Goal: Task Accomplishment & Management: Use online tool/utility

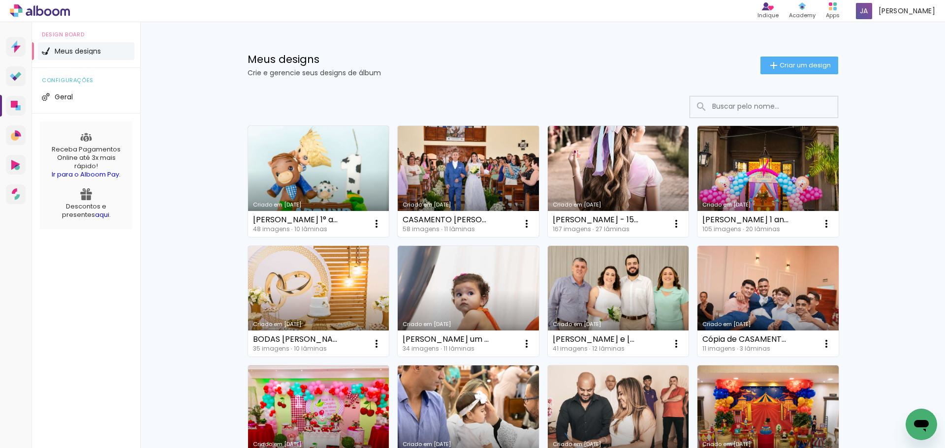
click at [453, 183] on link "Criado em [DATE]" at bounding box center [467, 181] width 141 height 111
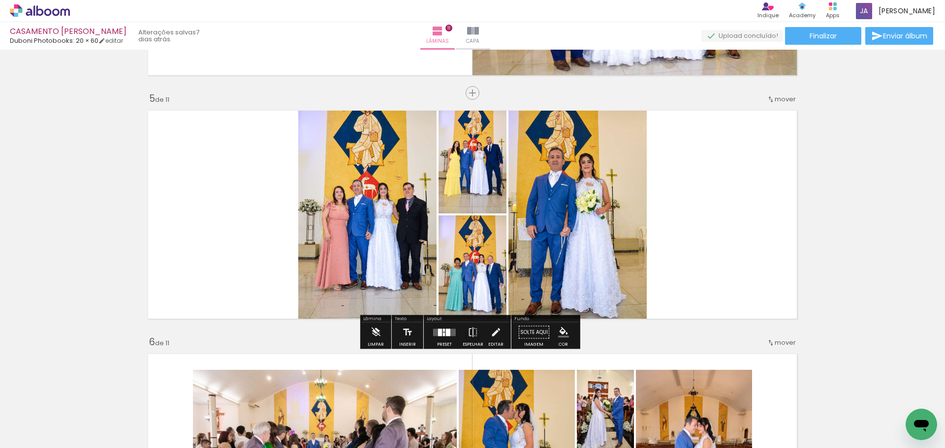
scroll to position [995, 0]
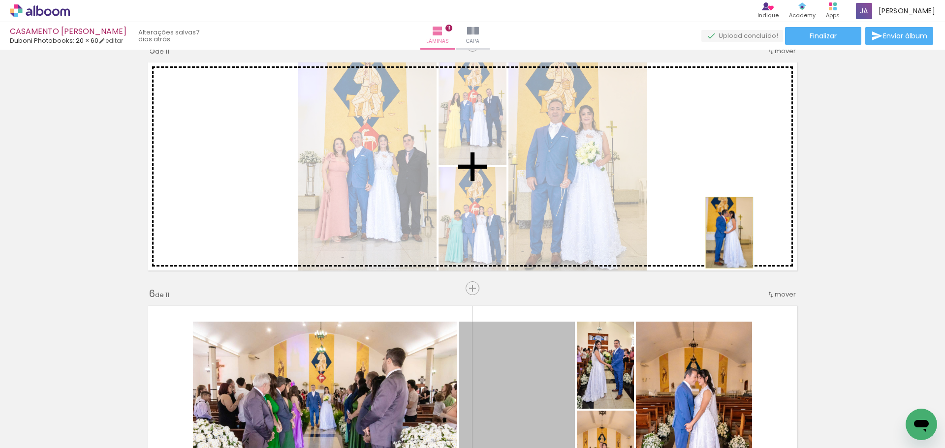
drag, startPoint x: 514, startPoint y: 371, endPoint x: 725, endPoint y: 233, distance: 252.7
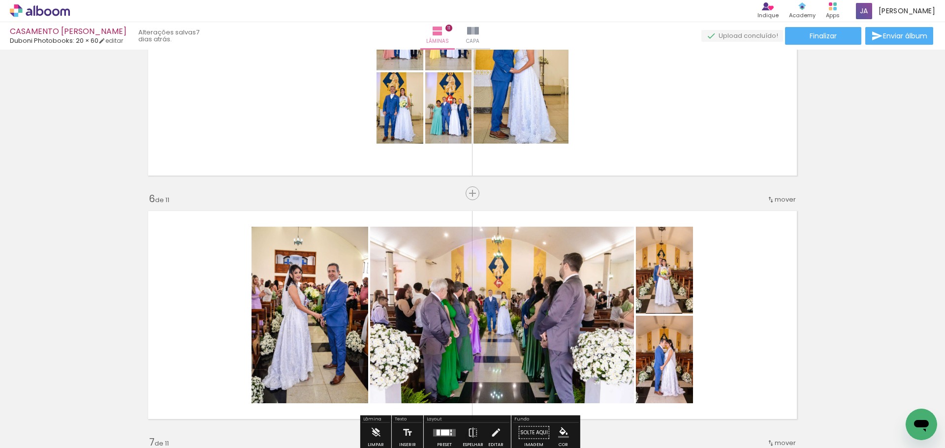
scroll to position [1094, 0]
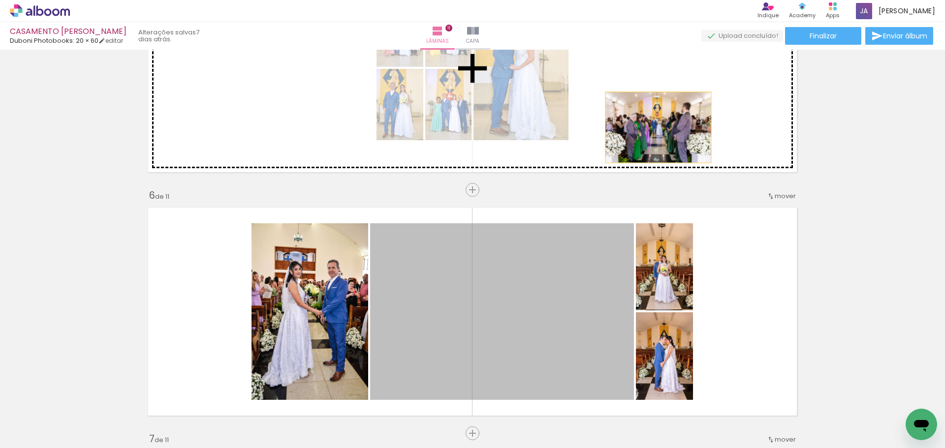
drag, startPoint x: 497, startPoint y: 318, endPoint x: 654, endPoint y: 127, distance: 247.4
click at [654, 127] on div "Inserir lâmina 1 de 11 Inserir lâmina 2 de 11 Inserir lâmina 3 de 11 Inserir lâ…" at bounding box center [472, 421] width 945 height 2923
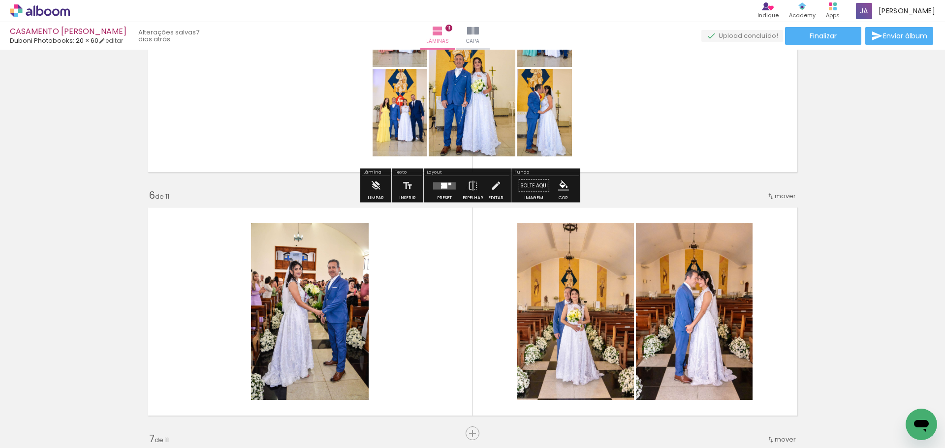
drag, startPoint x: 447, startPoint y: 192, endPoint x: 916, endPoint y: 227, distance: 470.1
click at [449, 192] on div at bounding box center [444, 186] width 27 height 20
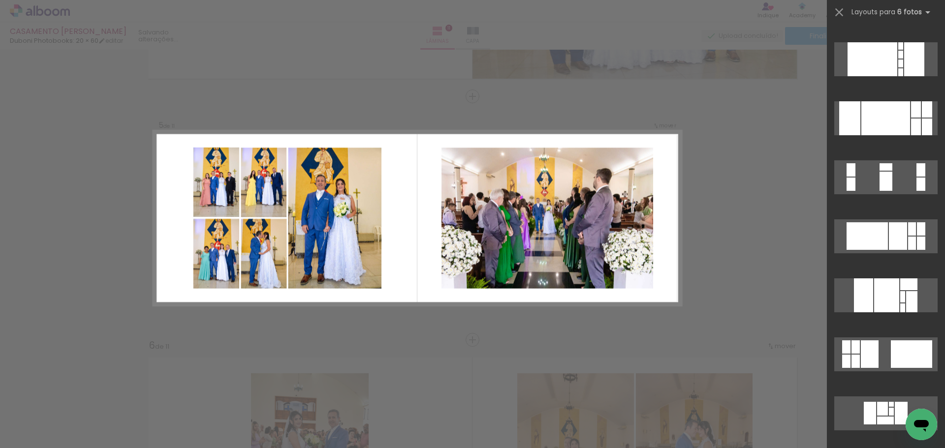
scroll to position [1820, 0]
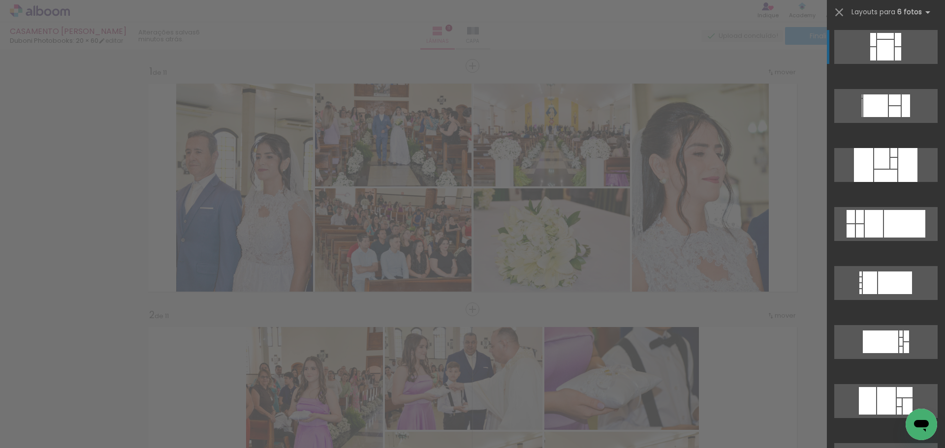
scroll to position [944, 0]
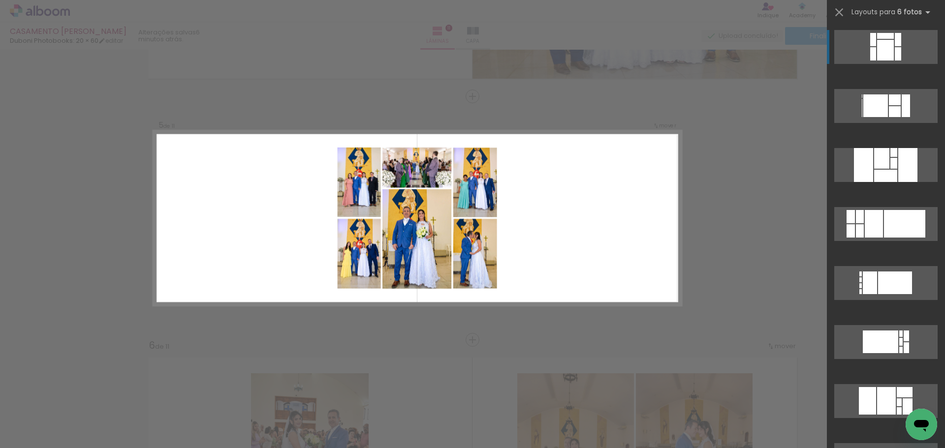
click at [574, 285] on quentale-layouter at bounding box center [416, 218] width 527 height 175
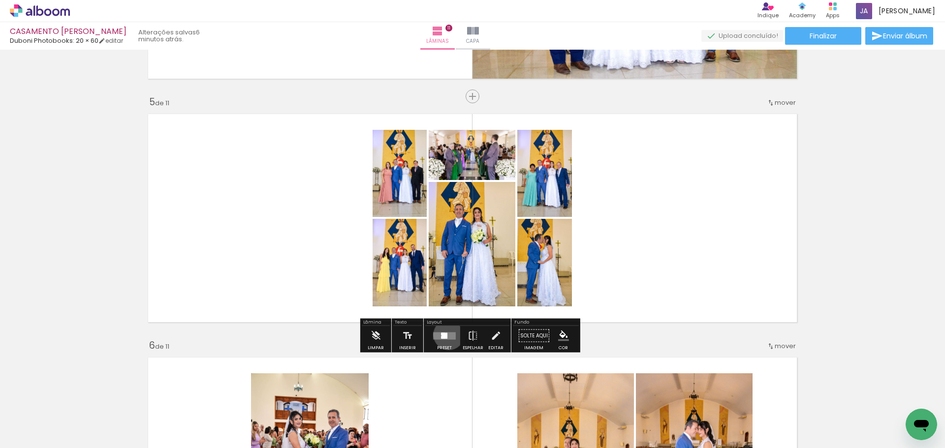
click at [446, 335] on quentale-layouter at bounding box center [444, 335] width 23 height 7
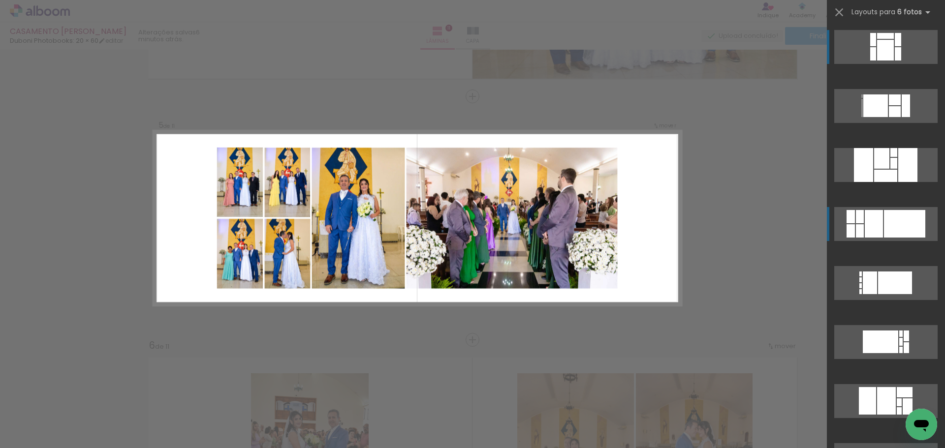
click at [891, 225] on div at bounding box center [904, 224] width 41 height 28
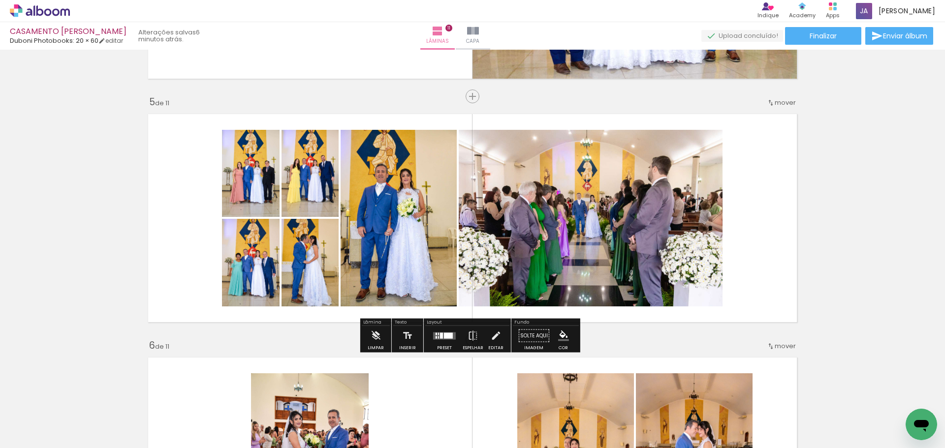
click at [451, 333] on quentale-layouter at bounding box center [444, 335] width 23 height 7
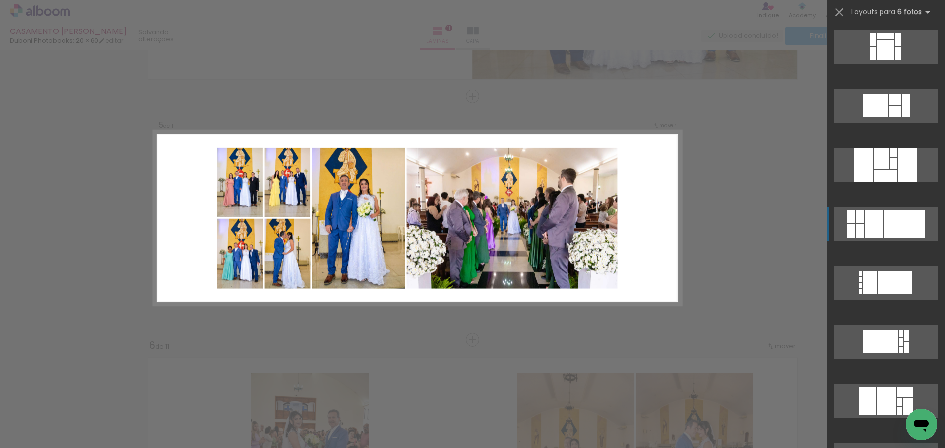
scroll to position [177, 0]
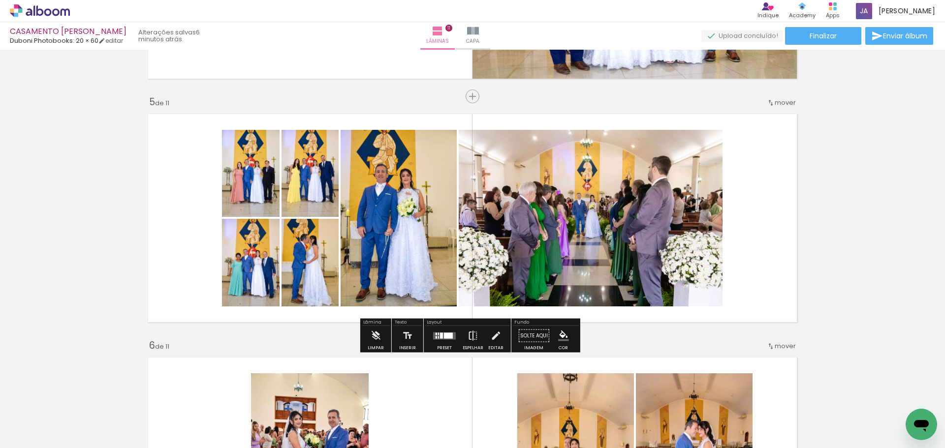
click at [467, 333] on iron-icon at bounding box center [472, 336] width 11 height 20
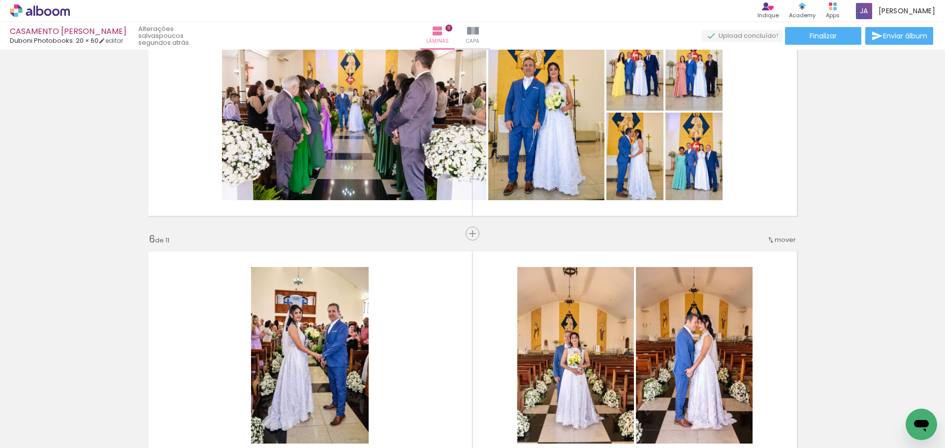
scroll to position [1042, 0]
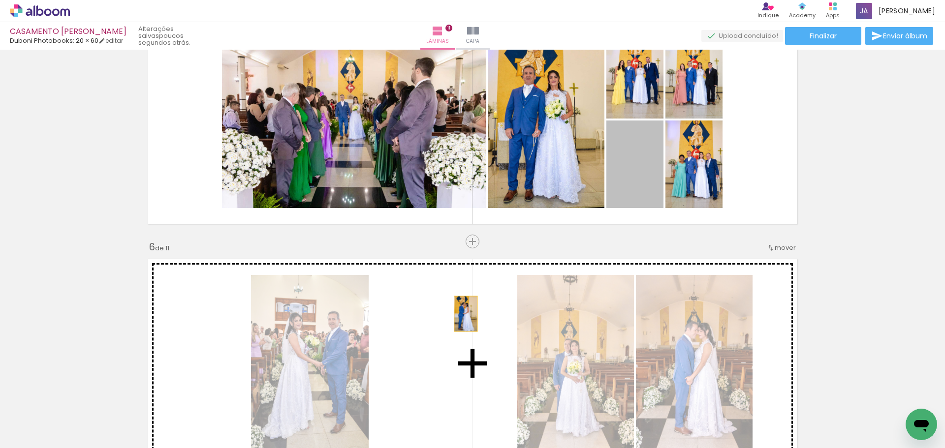
drag, startPoint x: 636, startPoint y: 181, endPoint x: 462, endPoint y: 314, distance: 218.9
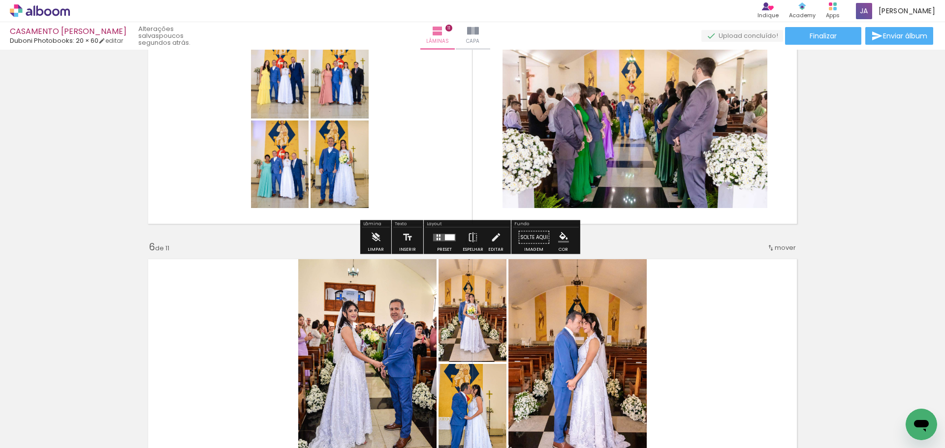
click at [448, 236] on div at bounding box center [450, 237] width 10 height 6
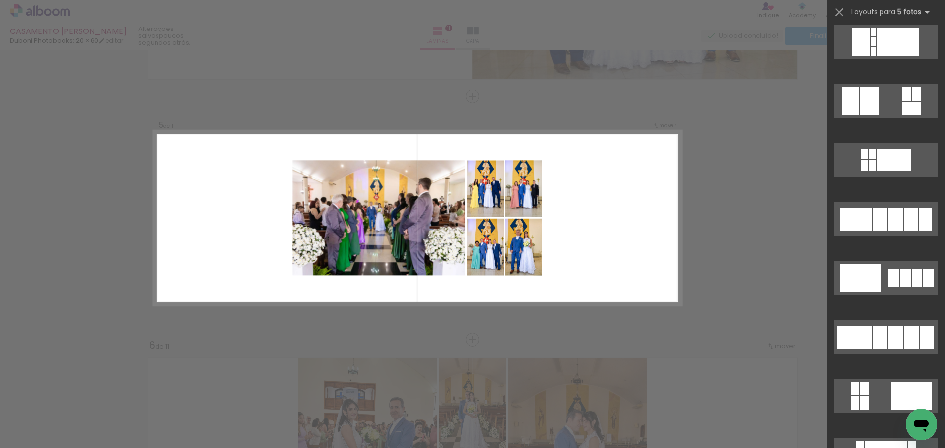
scroll to position [443, 0]
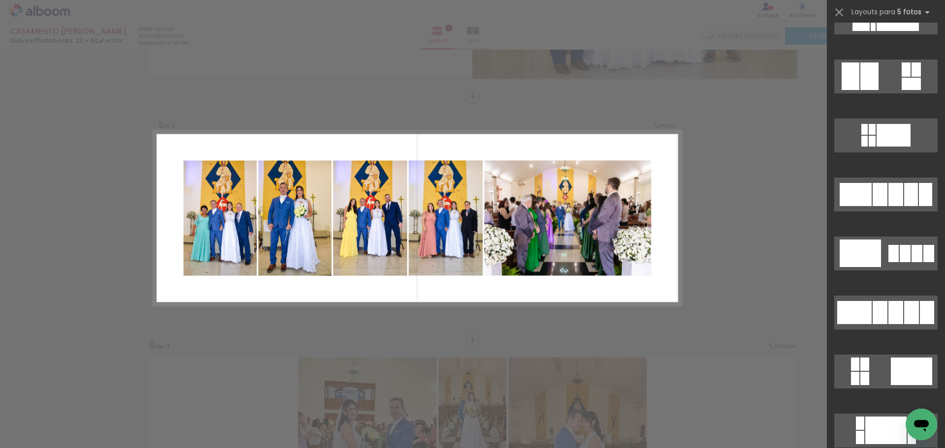
click at [879, 200] on div at bounding box center [879, 194] width 15 height 23
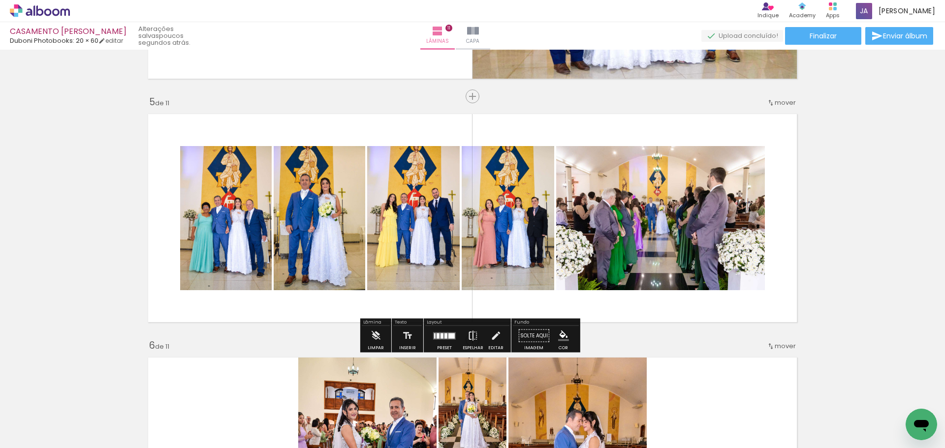
click at [473, 338] on iron-icon at bounding box center [472, 336] width 11 height 20
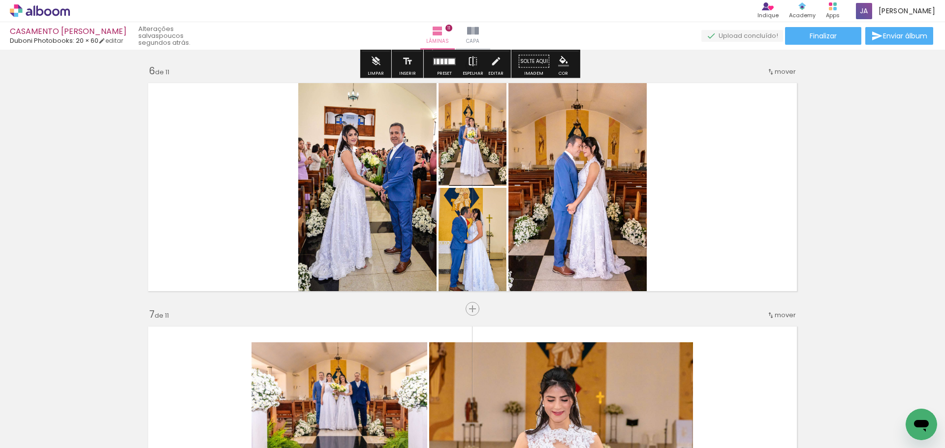
scroll to position [1189, 0]
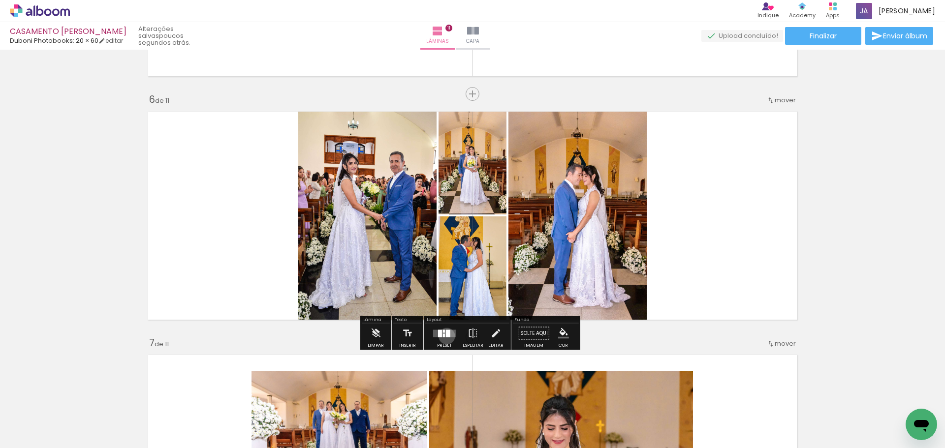
click at [446, 336] on div at bounding box center [448, 333] width 4 height 7
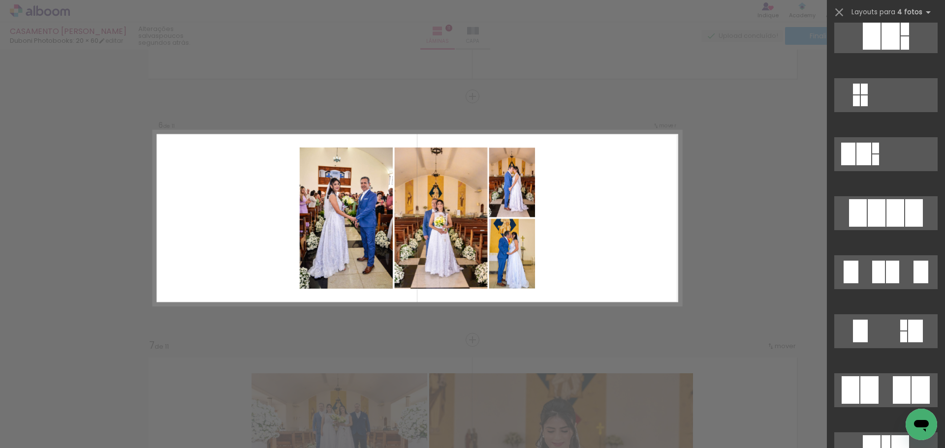
scroll to position [590, 0]
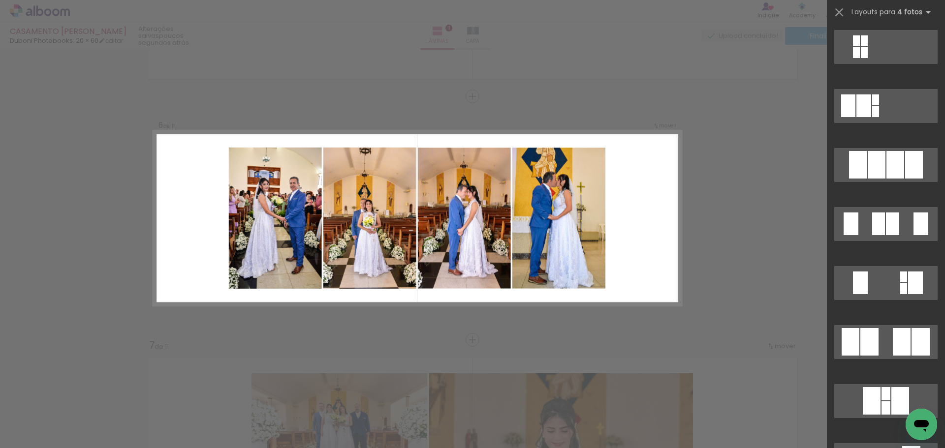
click at [886, 172] on div at bounding box center [895, 165] width 18 height 28
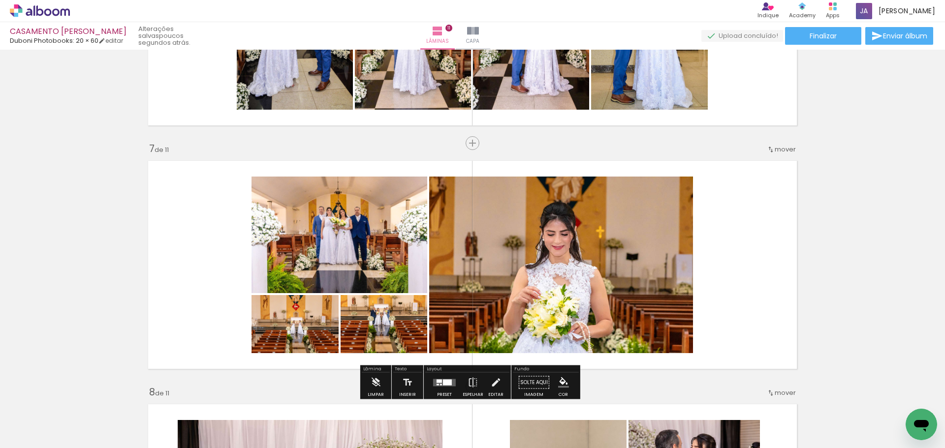
scroll to position [1433, 0]
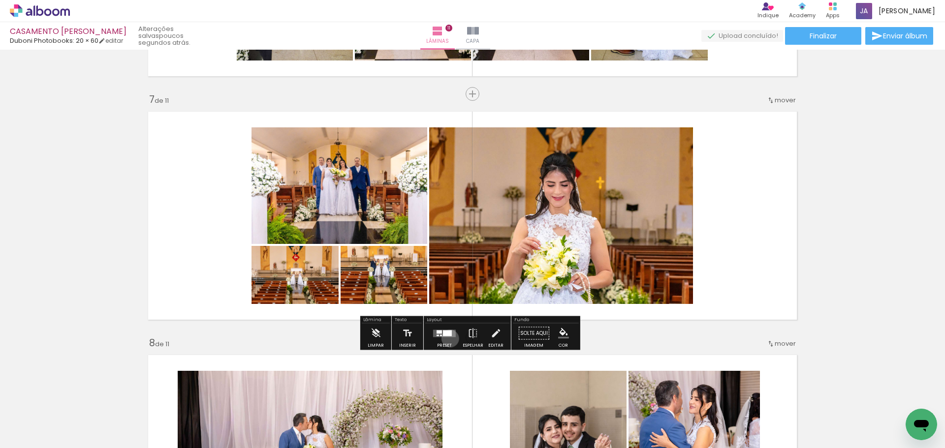
click at [448, 338] on div at bounding box center [444, 334] width 27 height 20
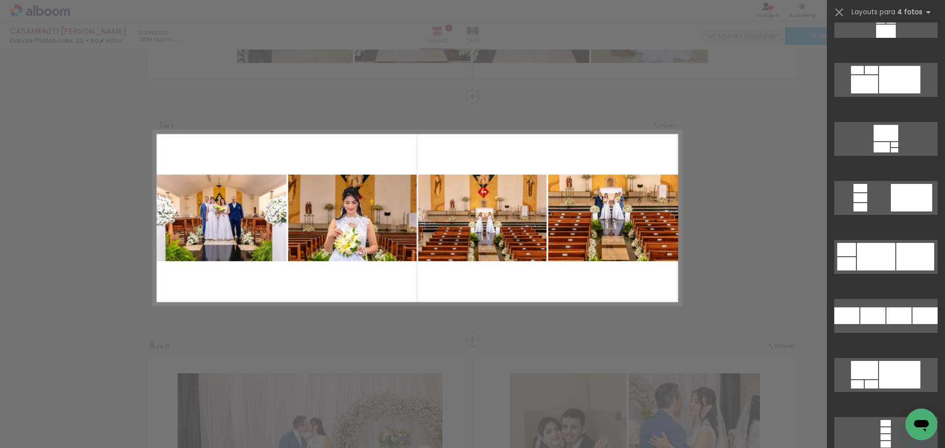
scroll to position [4024, 0]
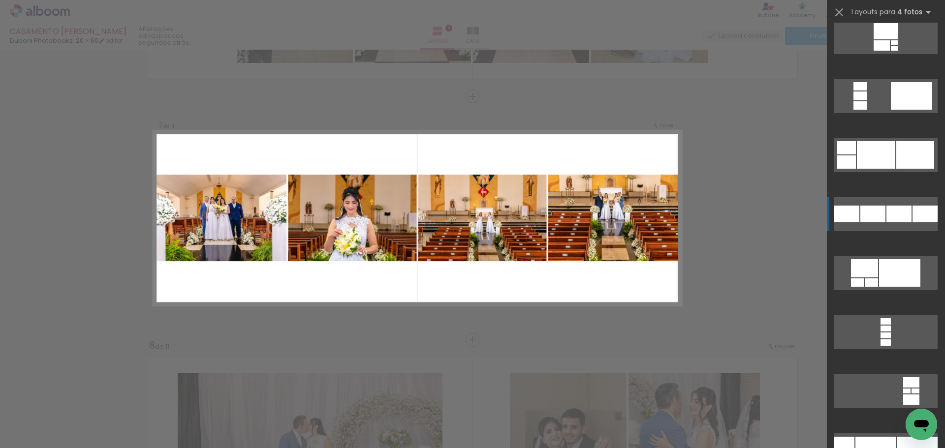
click at [886, 208] on div at bounding box center [898, 214] width 25 height 17
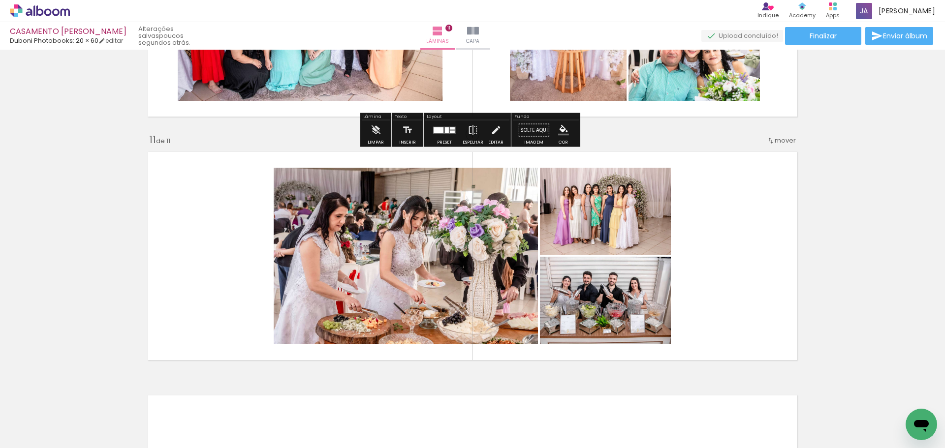
scroll to position [2414, 0]
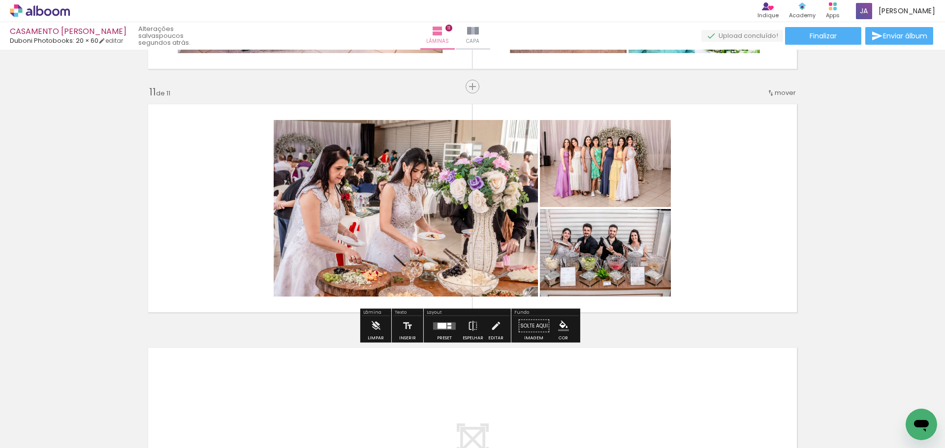
click at [448, 329] on quentale-layouter at bounding box center [444, 325] width 23 height 7
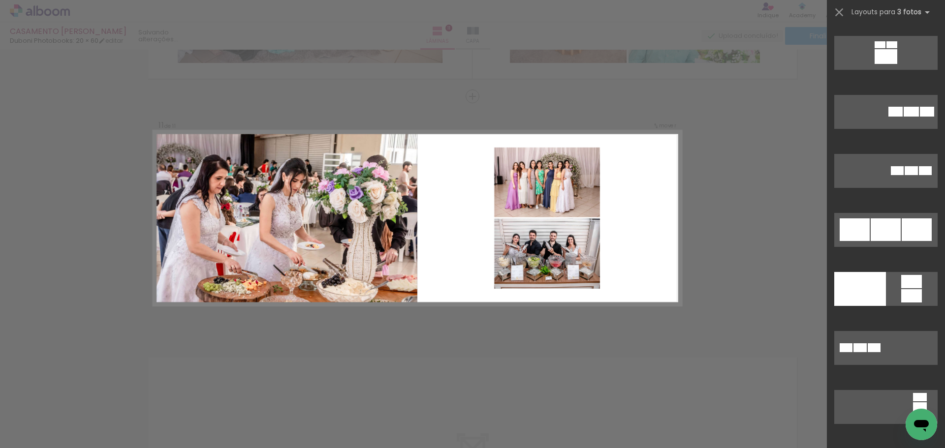
scroll to position [1623, 0]
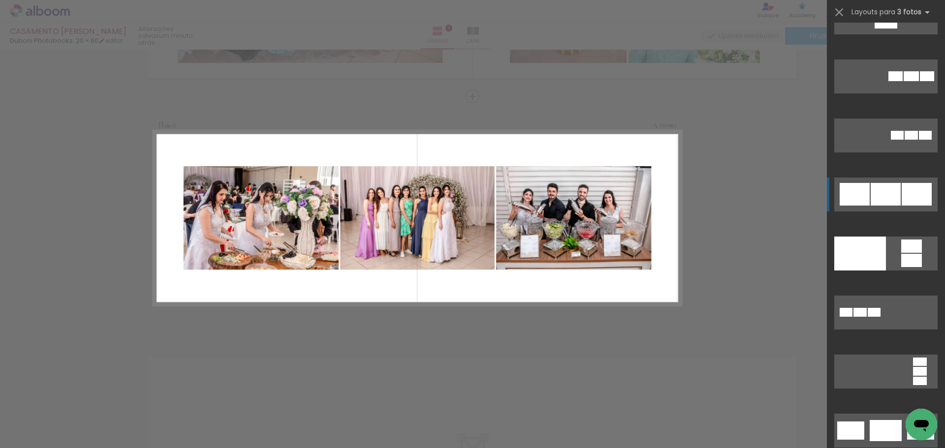
click at [861, 189] on div at bounding box center [854, 194] width 30 height 23
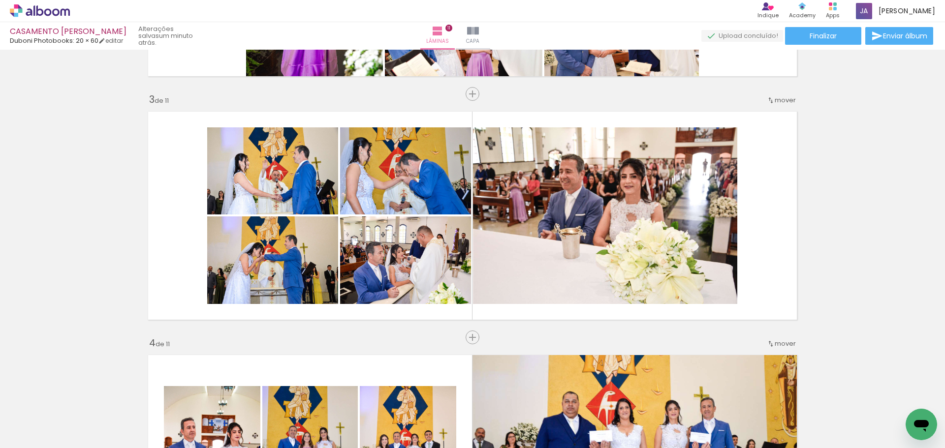
scroll to position [0, 0]
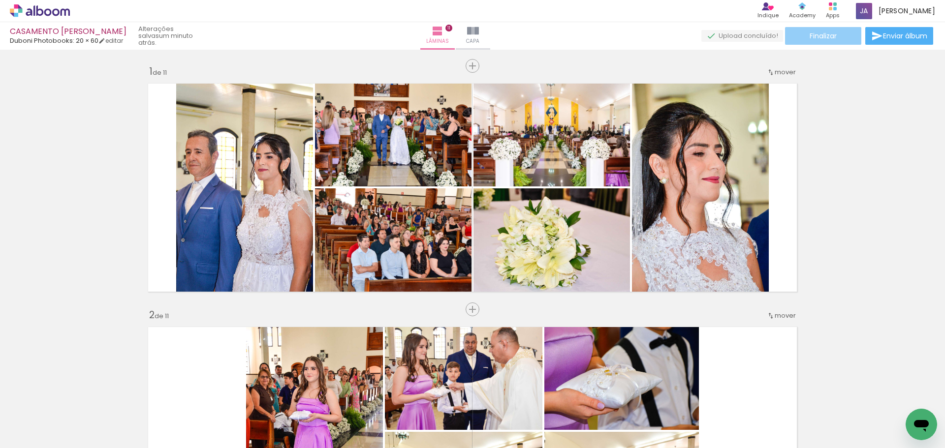
click at [799, 28] on paper-button "Finalizar" at bounding box center [823, 36] width 76 height 18
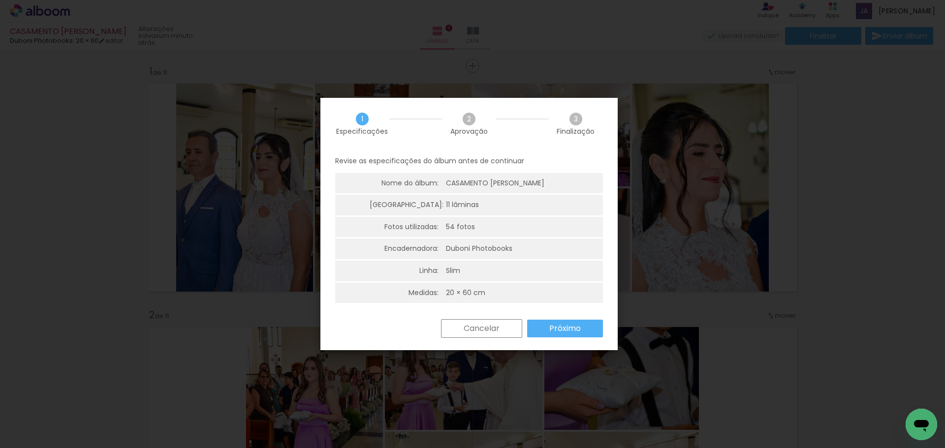
click at [570, 321] on paper-button "Próximo" at bounding box center [565, 329] width 76 height 18
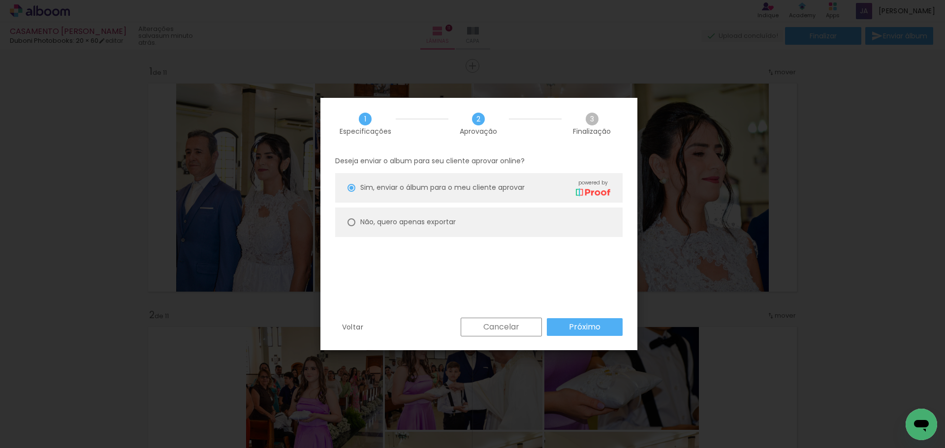
click at [0, 0] on slot "Não, quero apenas exportar" at bounding box center [0, 0] width 0 height 0
type paper-radio-button "on"
click at [0, 0] on slot "Próximo" at bounding box center [0, 0] width 0 height 0
type input "Alta, 300 DPI"
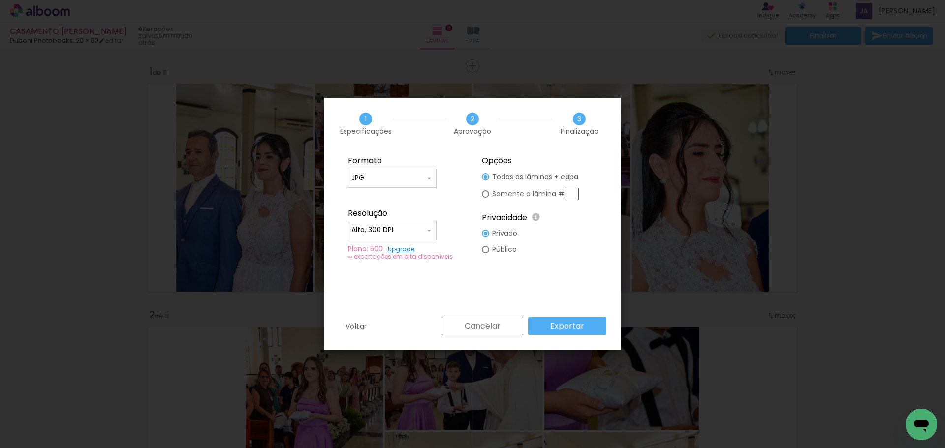
click at [0, 0] on slot "Exportar" at bounding box center [0, 0] width 0 height 0
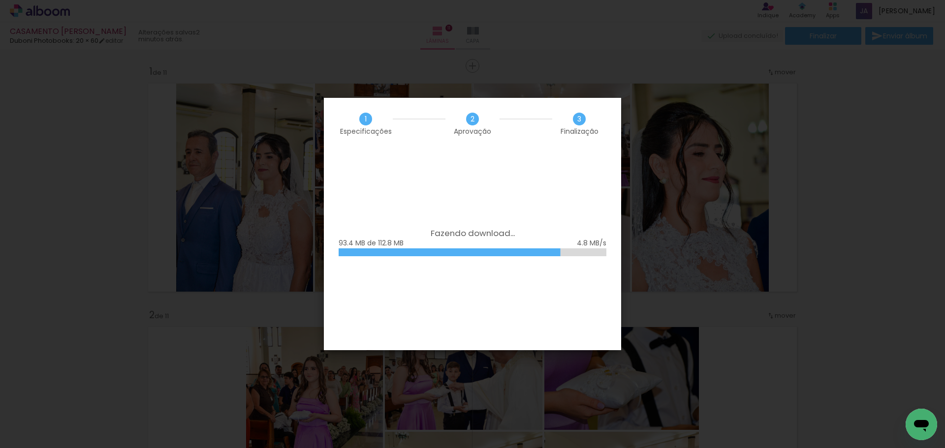
scroll to position [1623, 0]
